Goal: Communication & Community: Answer question/provide support

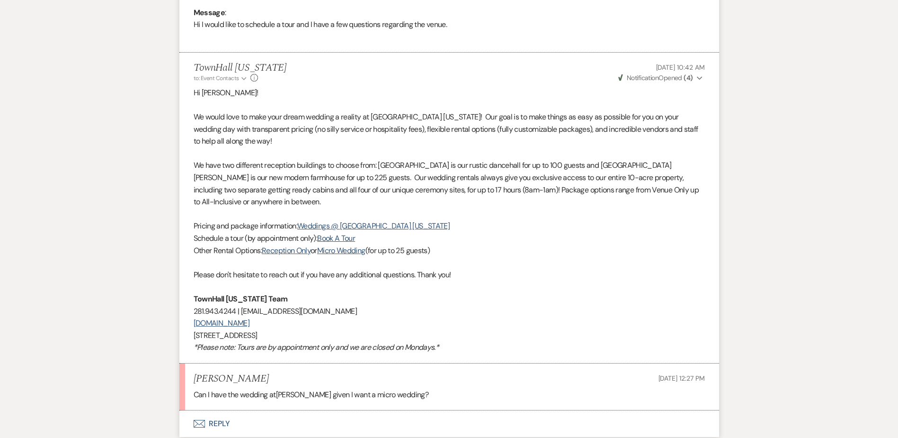
scroll to position [572, 0]
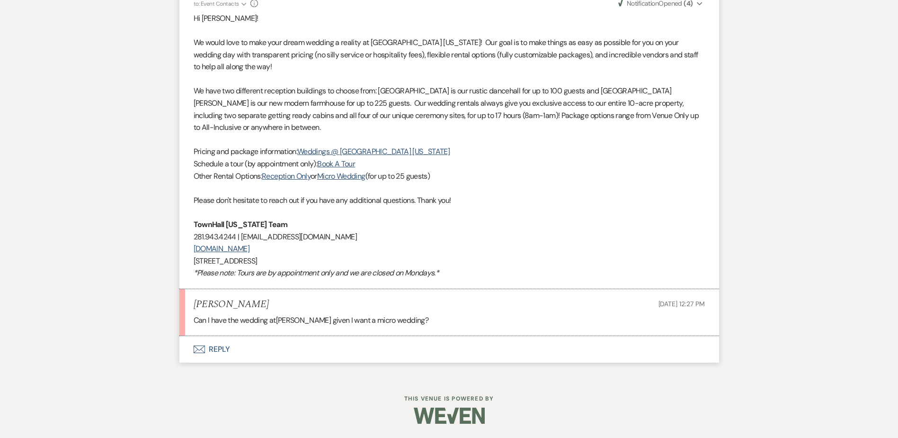
click at [207, 351] on button "Envelope Reply" at bounding box center [449, 349] width 540 height 27
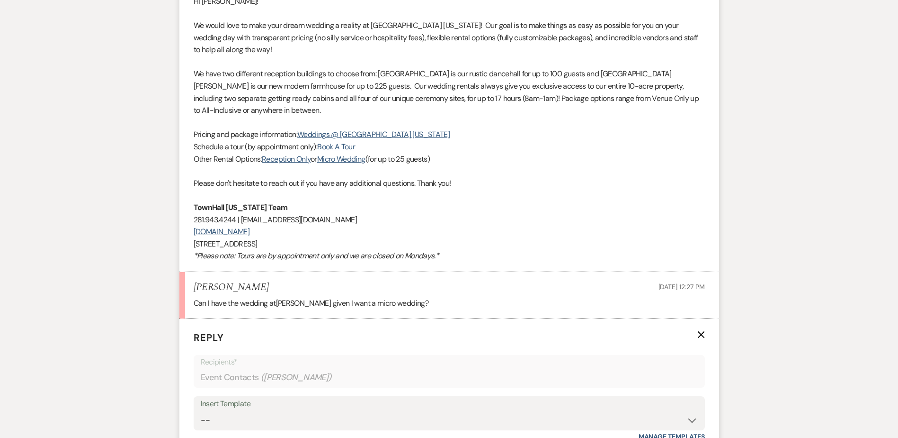
scroll to position [837, 0]
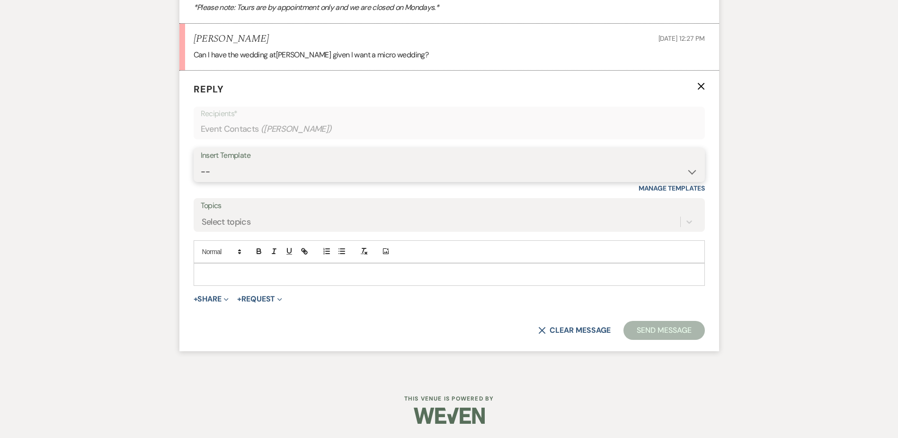
click at [228, 165] on select "-- Wedding Inquiry Follow Up: 2-3 days after initial lead- Avg Cost + Albums Th…" at bounding box center [449, 171] width 497 height 18
select select "1516"
click at [201, 162] on select "-- Wedding Inquiry Follow Up: 2-3 days after initial lead- Avg Cost + Albums Th…" at bounding box center [449, 171] width 497 height 18
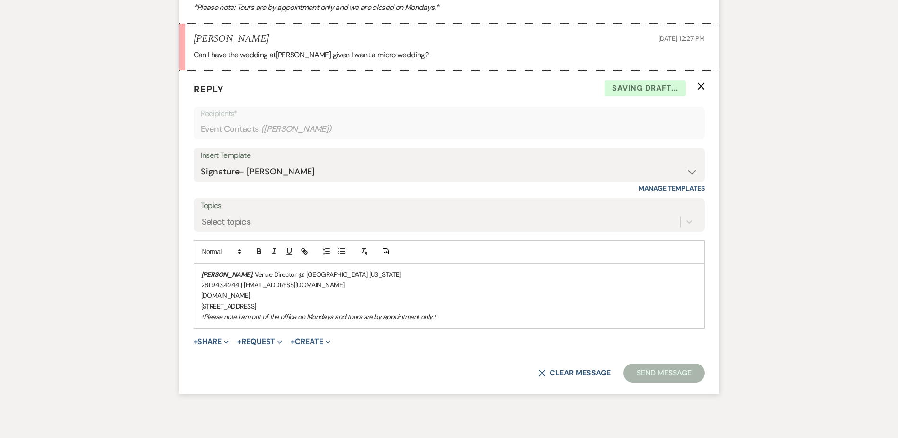
click at [201, 276] on em "[PERSON_NAME]" at bounding box center [226, 274] width 51 height 9
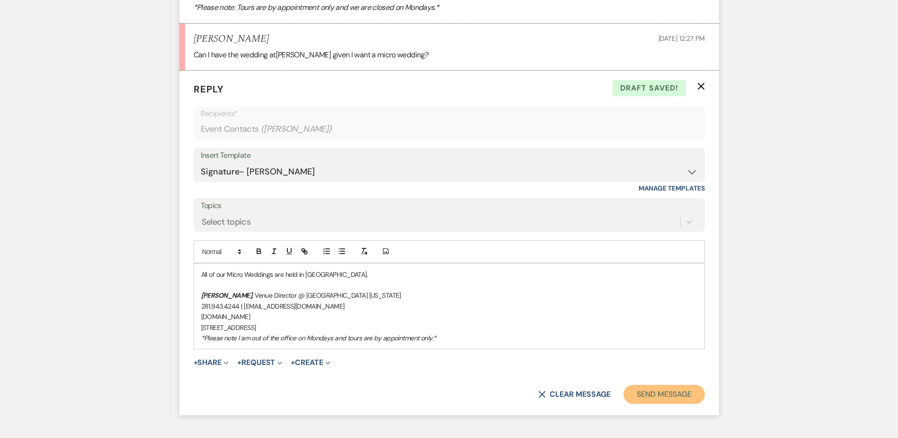
click at [643, 398] on button "Send Message" at bounding box center [664, 394] width 81 height 19
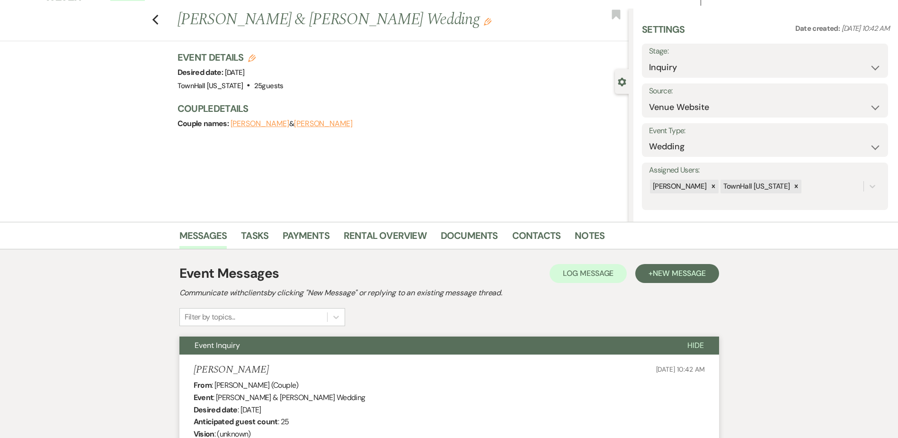
scroll to position [0, 0]
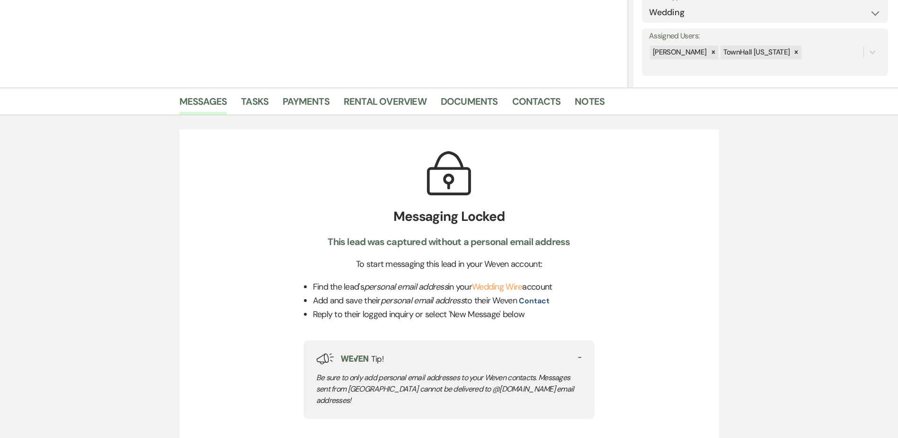
scroll to position [379, 0]
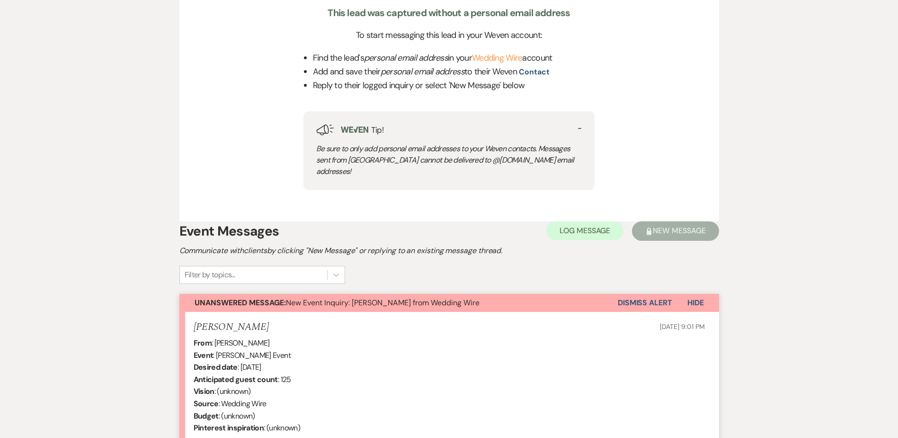
click at [652, 294] on button "Dismiss Alert" at bounding box center [645, 303] width 54 height 18
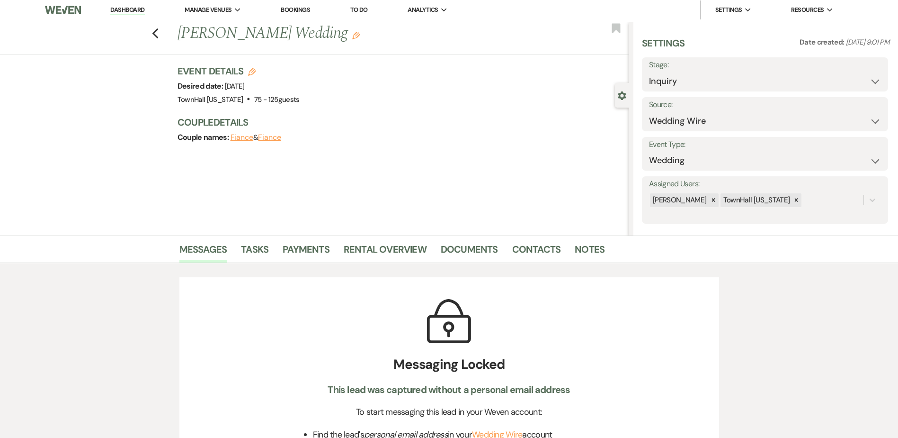
scroll to position [0, 0]
